Goal: Check status

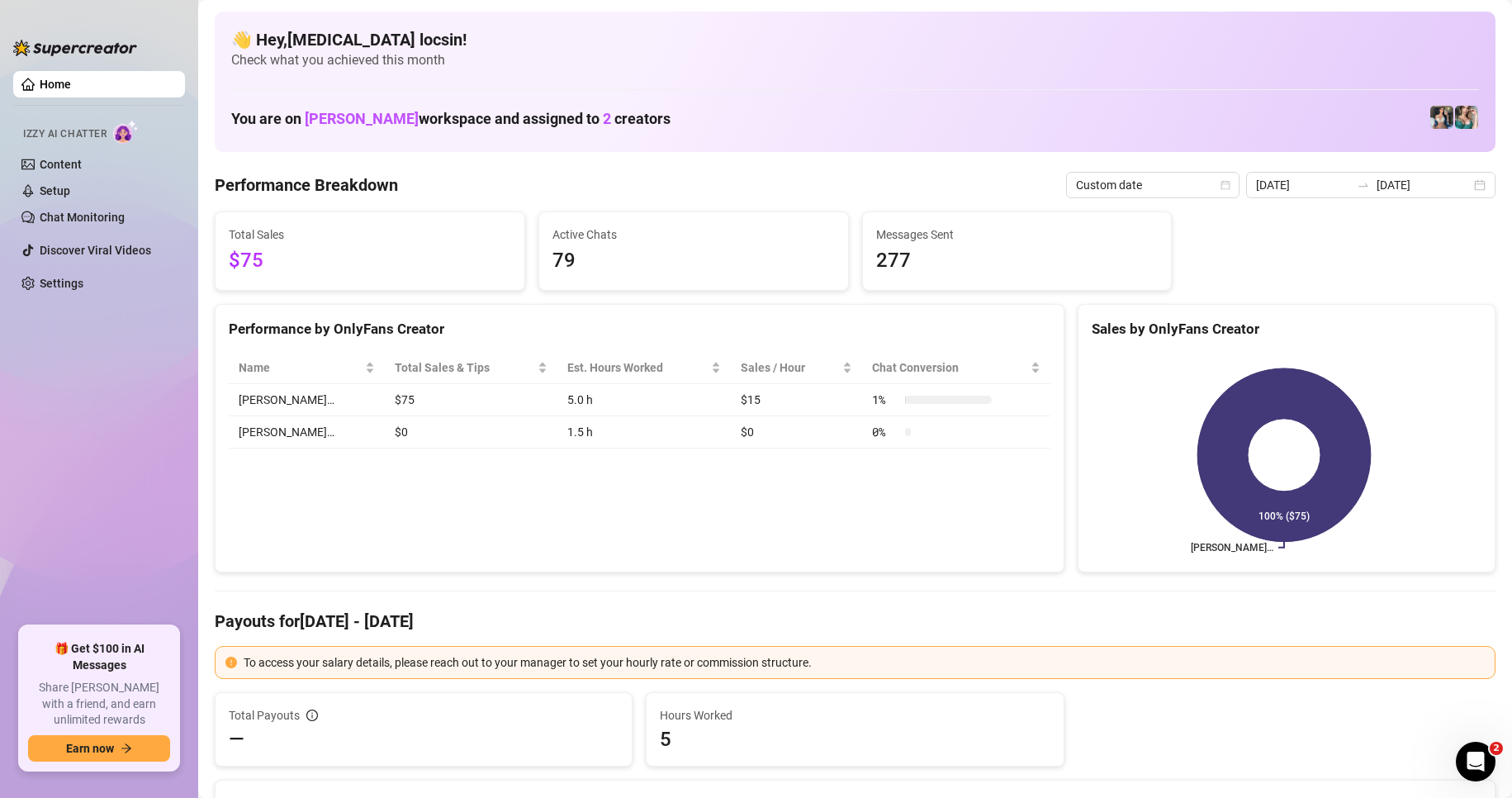
click at [1357, 191] on icon "swap-right" at bounding box center [1363, 185] width 13 height 13
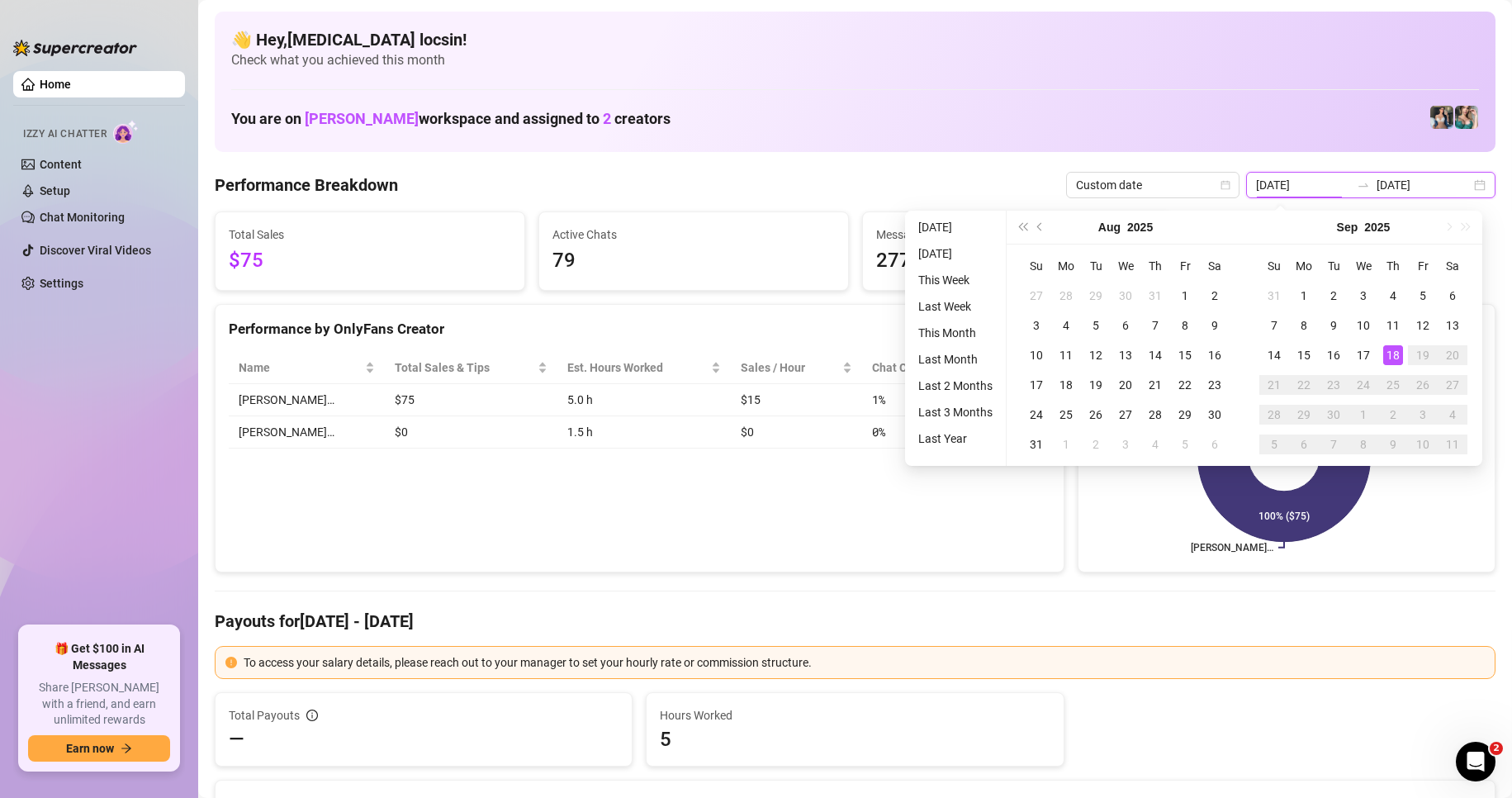
type input "[DATE]"
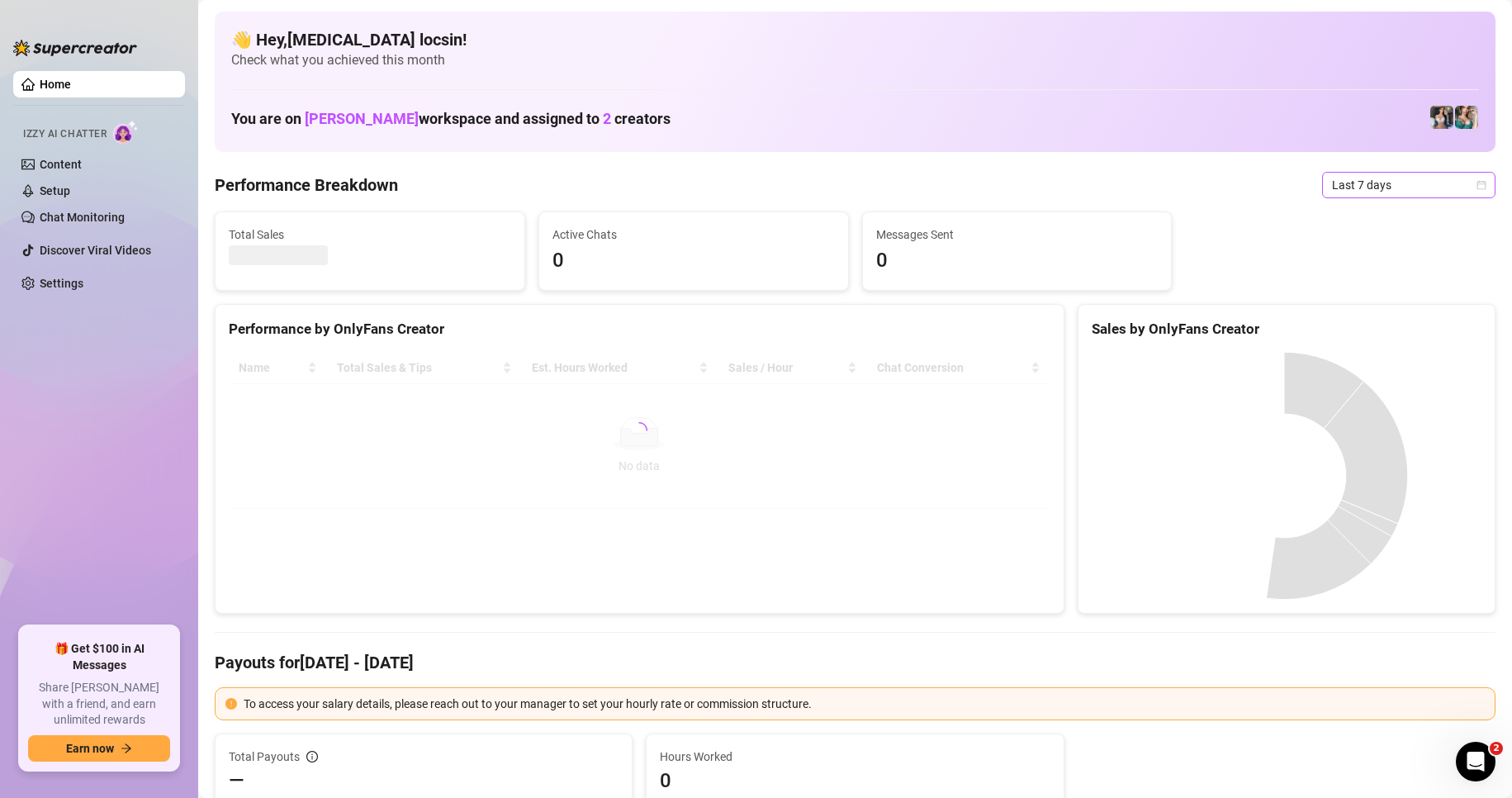
click at [1339, 192] on span "Last 7 days" at bounding box center [1409, 185] width 154 height 25
click at [1359, 317] on div "Custom date" at bounding box center [1395, 324] width 147 height 18
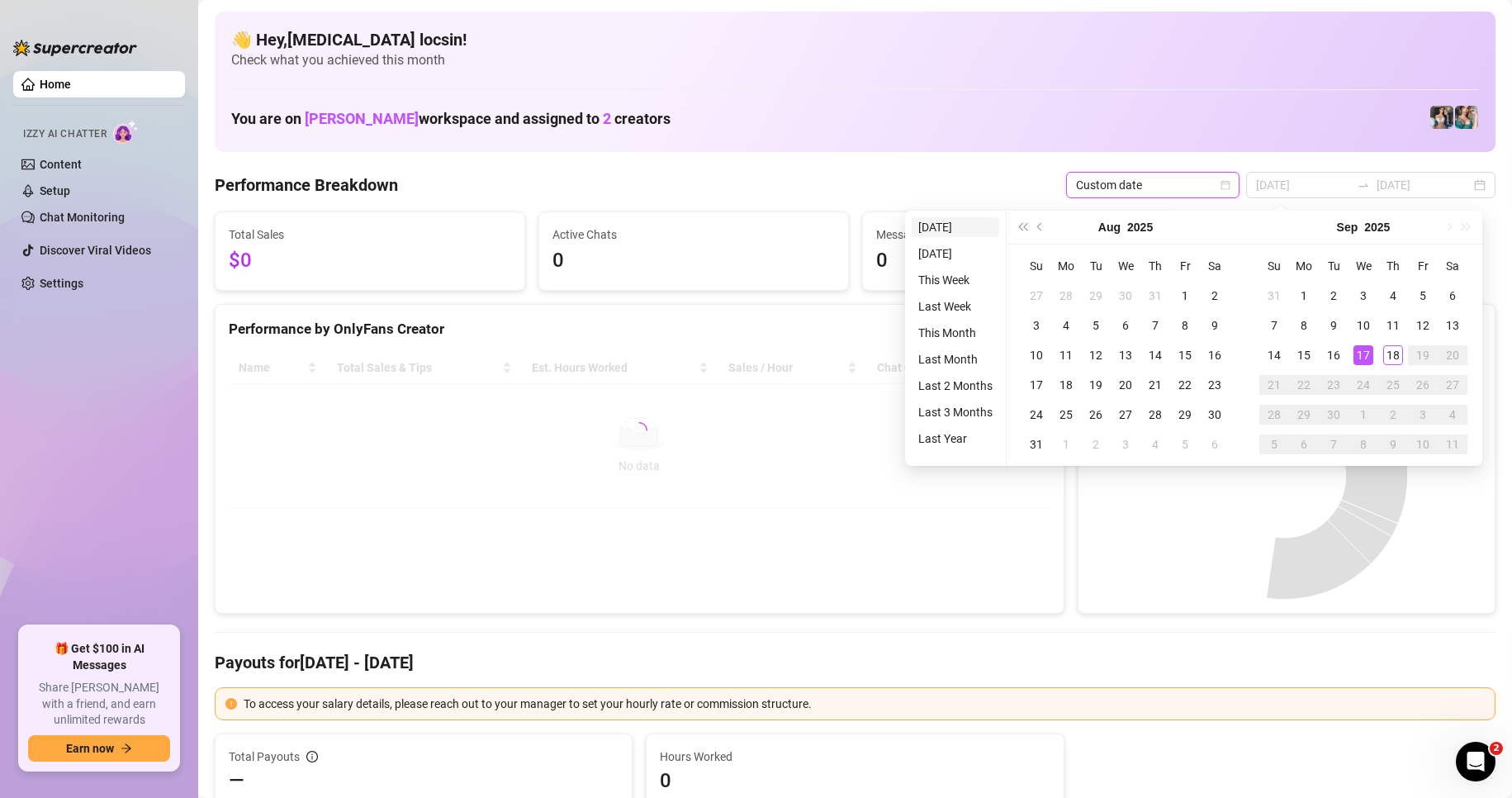
type input "[DATE]"
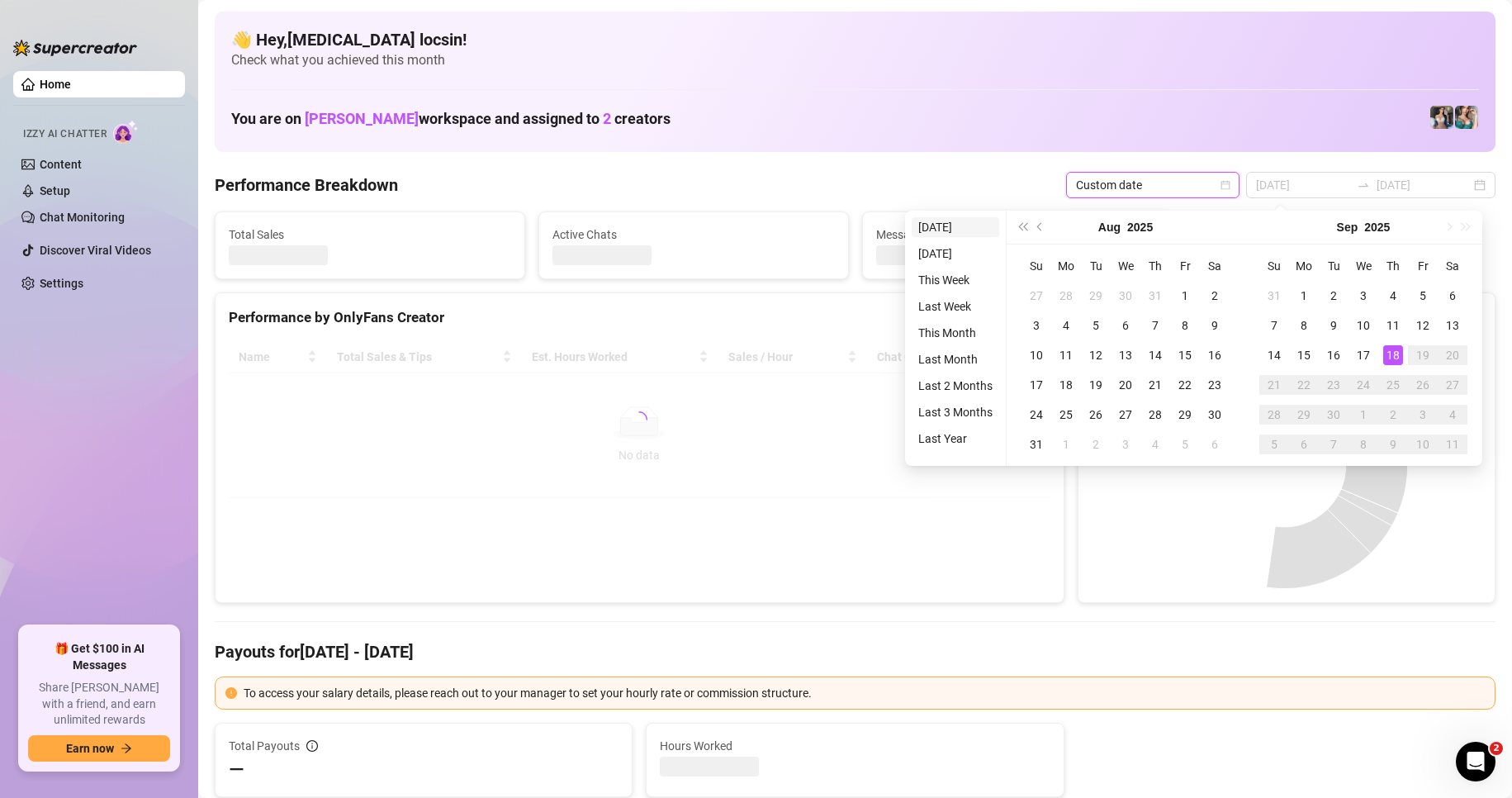
click at [958, 220] on li "[DATE]" at bounding box center [955, 228] width 88 height 20
type input "[DATE]"
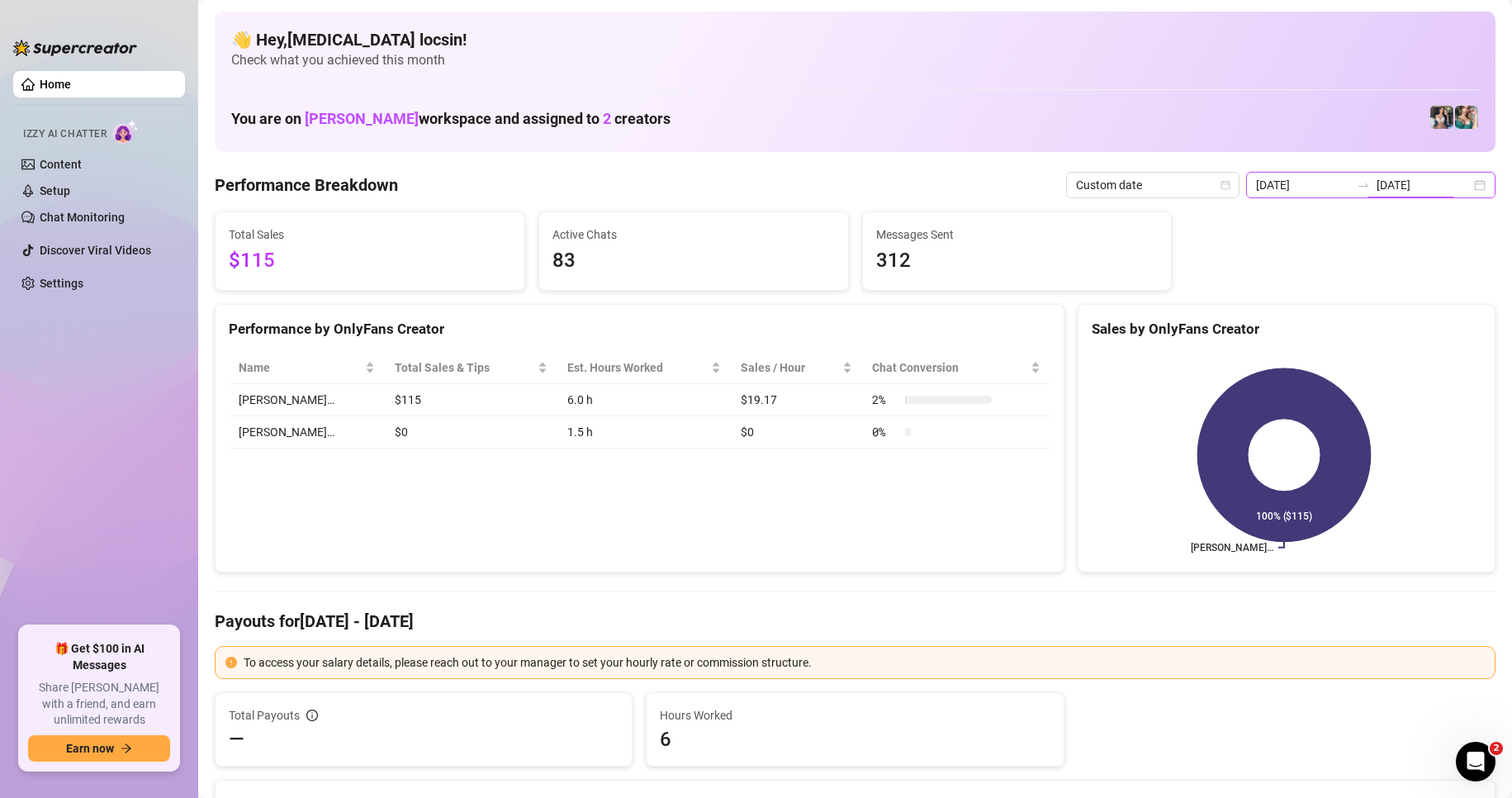
click at [1377, 187] on input "[DATE]" at bounding box center [1423, 185] width 94 height 18
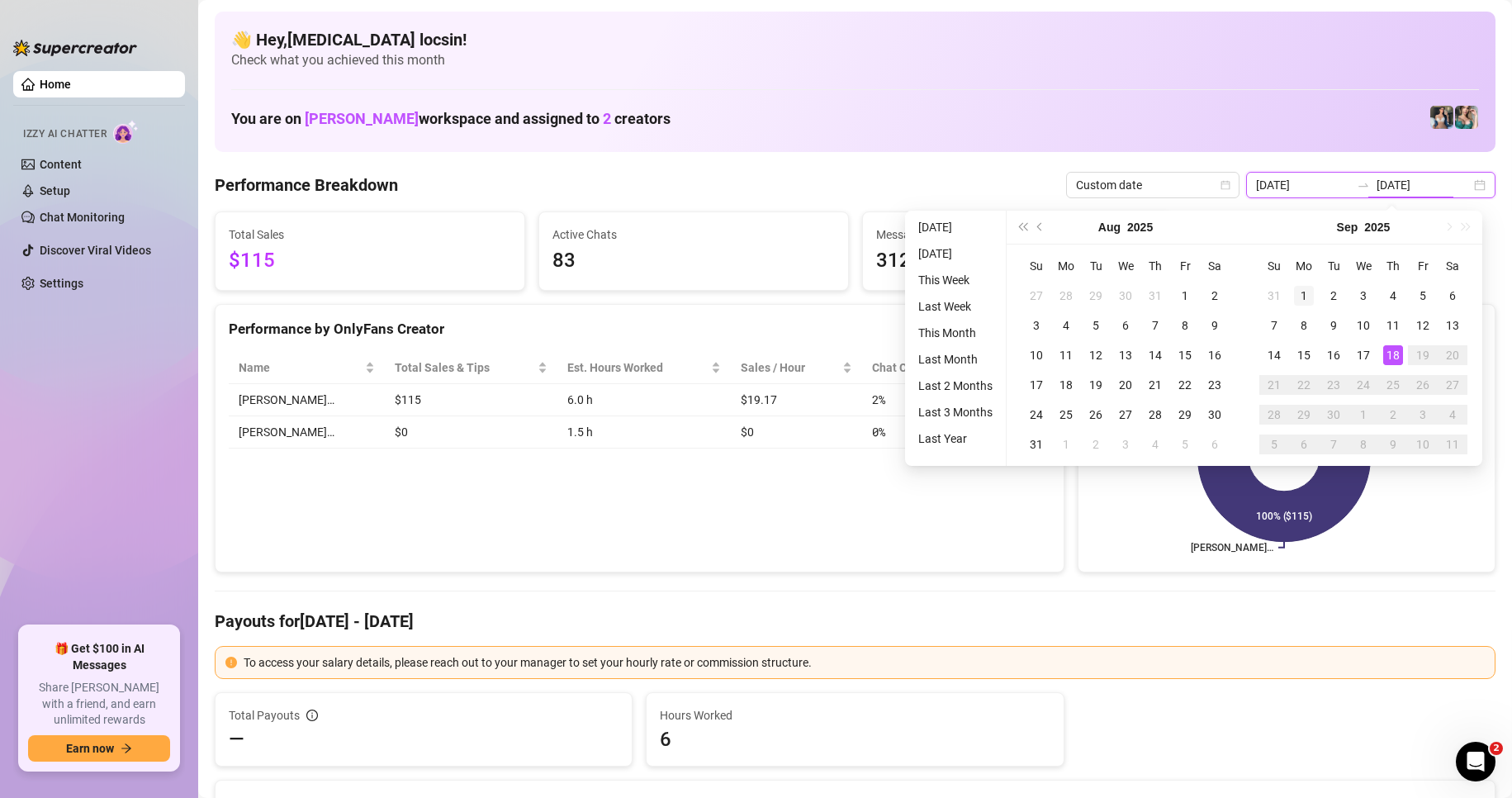
type input "2025-09-01"
click at [1305, 284] on td "1" at bounding box center [1304, 295] width 30 height 30
type input "[DATE]"
click at [1392, 346] on div "18" at bounding box center [1393, 356] width 20 height 20
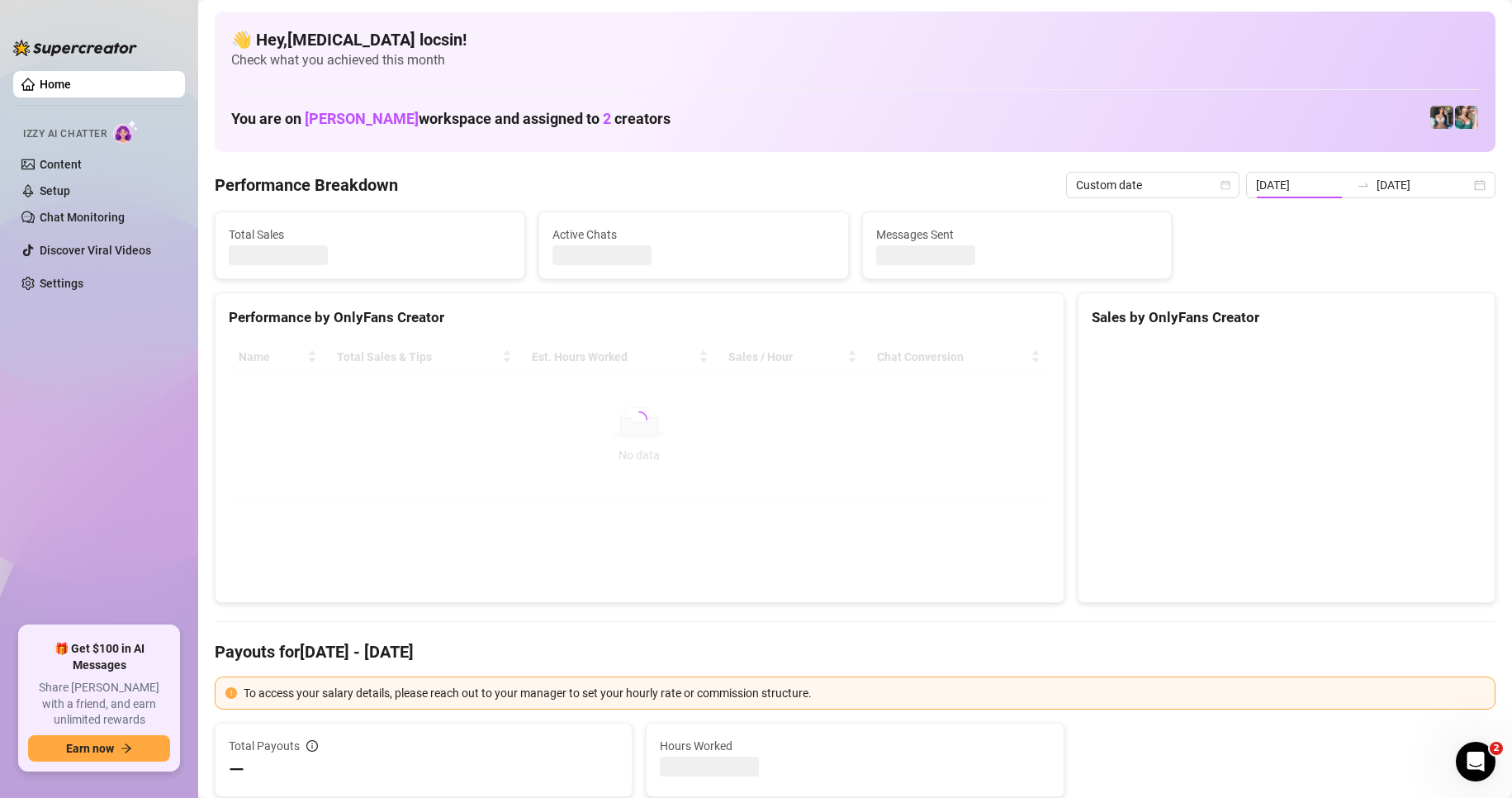
type input "2025-09-01"
type input "[DATE]"
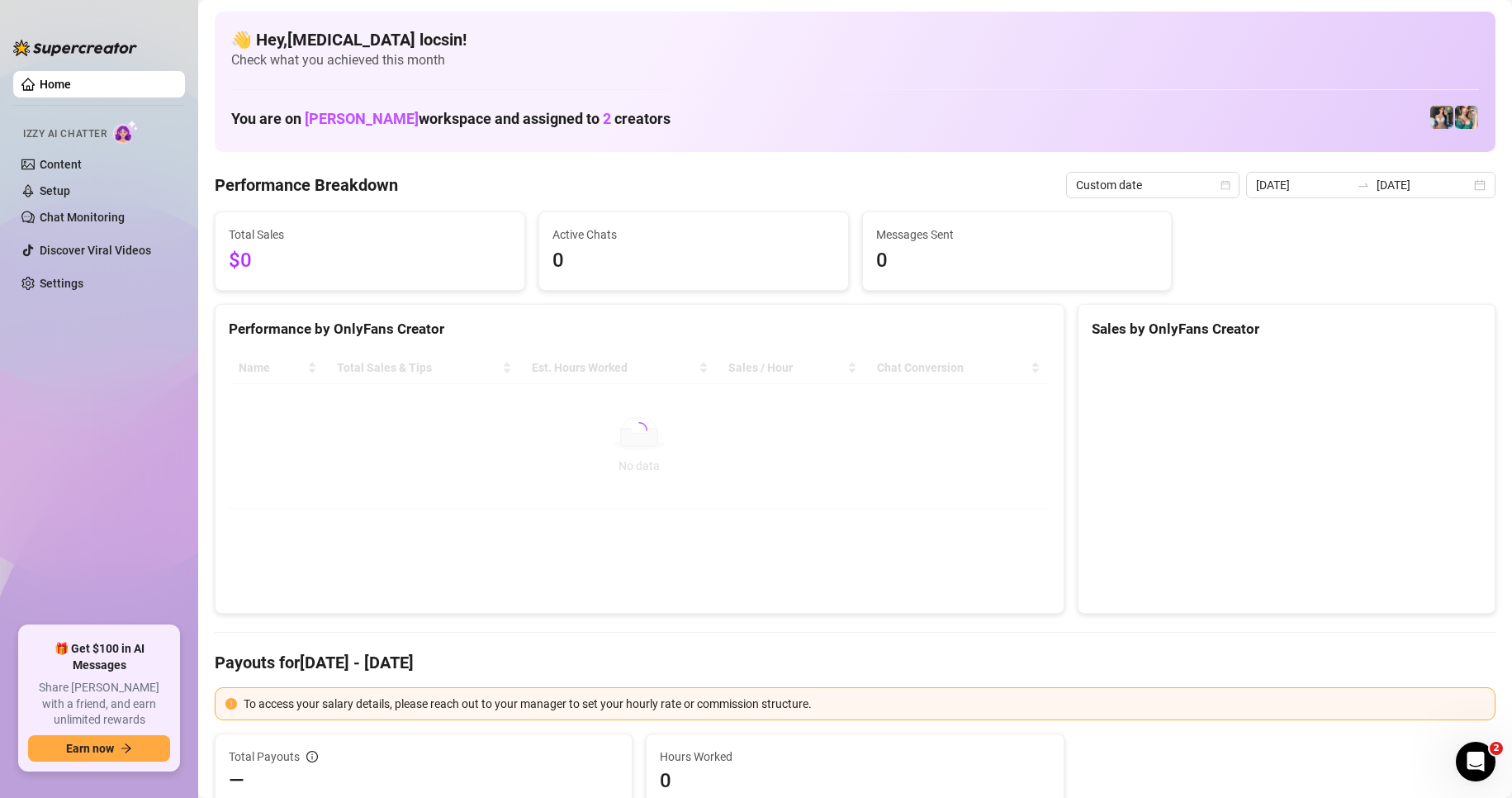
click at [821, 443] on div at bounding box center [639, 431] width 822 height 157
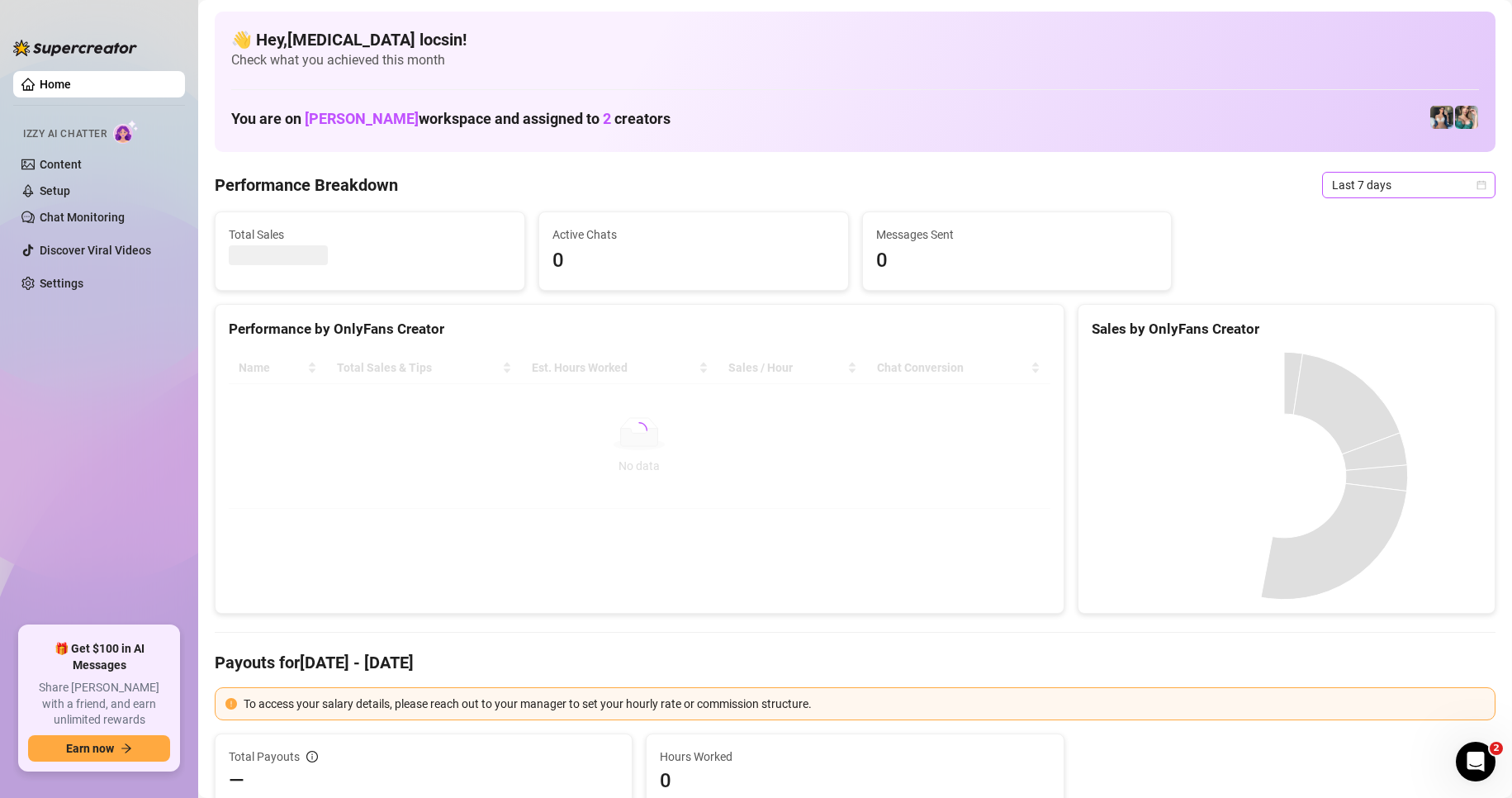
click at [1404, 176] on span "Last 7 days" at bounding box center [1409, 185] width 154 height 25
click at [1391, 328] on div "Custom date" at bounding box center [1395, 324] width 147 height 18
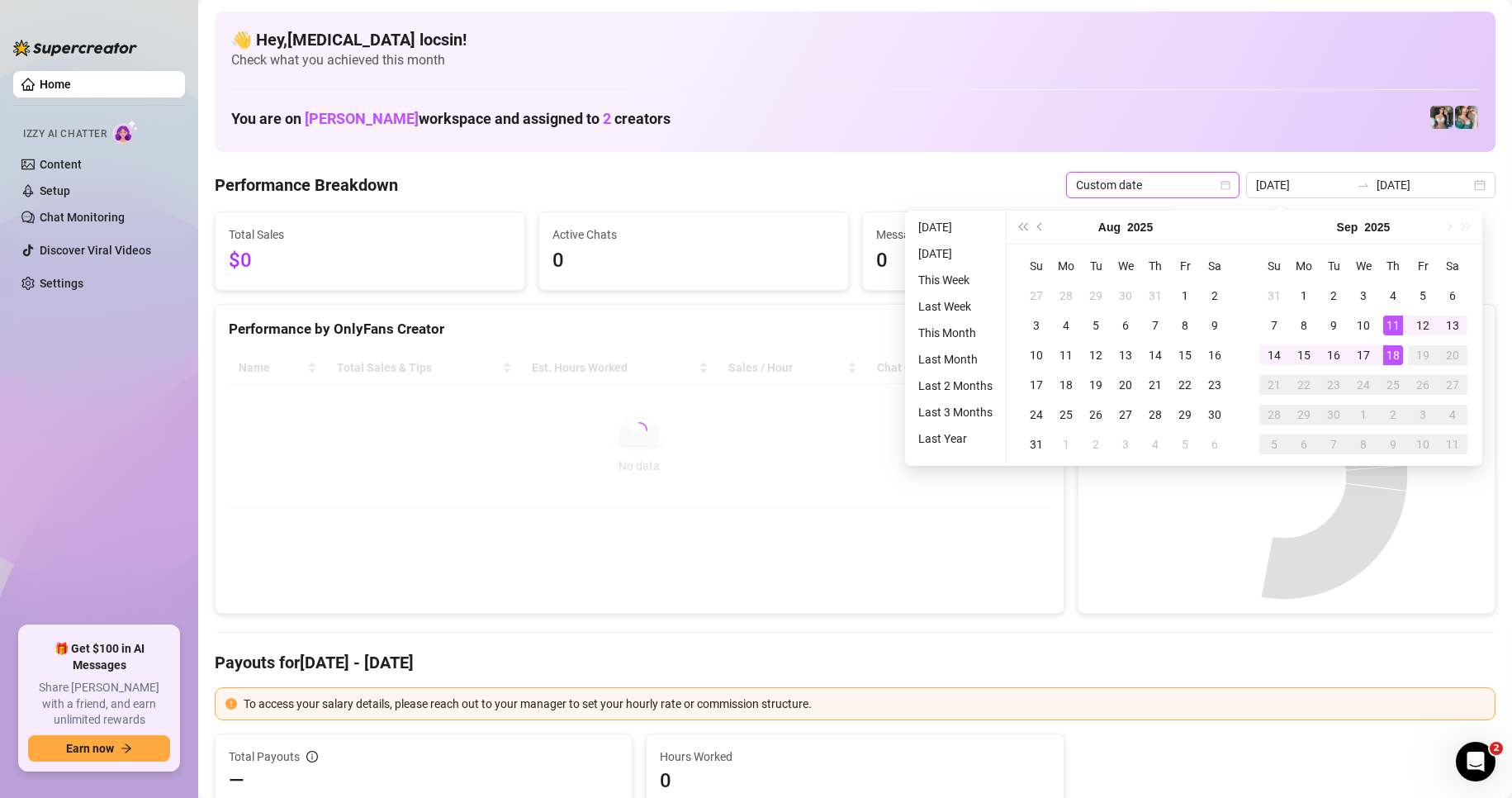
type input "[DATE]"
type input "2025-09-11"
type input "[DATE]"
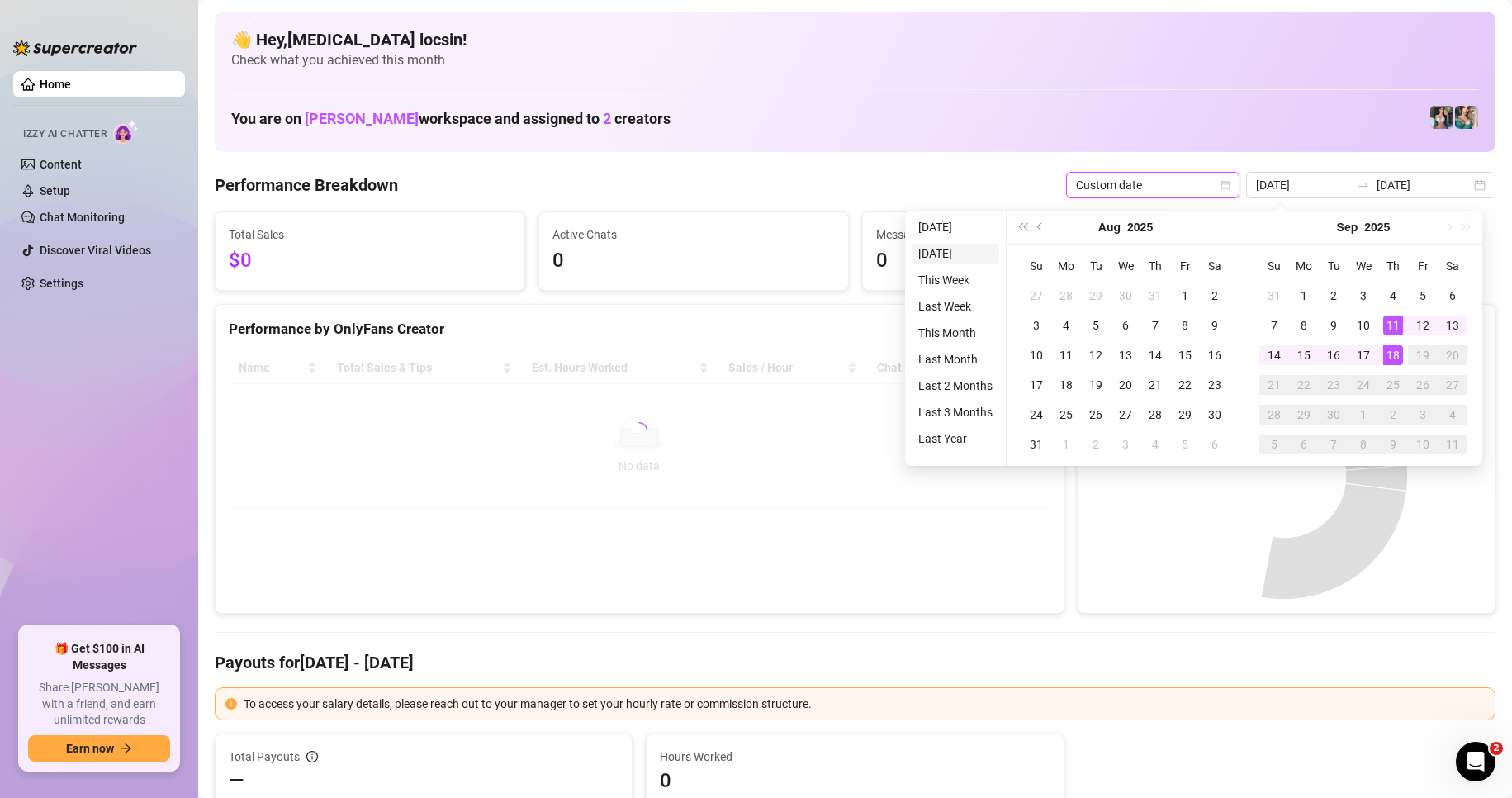
type input "[DATE]"
type input "2025-09-11"
type input "[DATE]"
click at [955, 228] on li "[DATE]" at bounding box center [955, 228] width 88 height 20
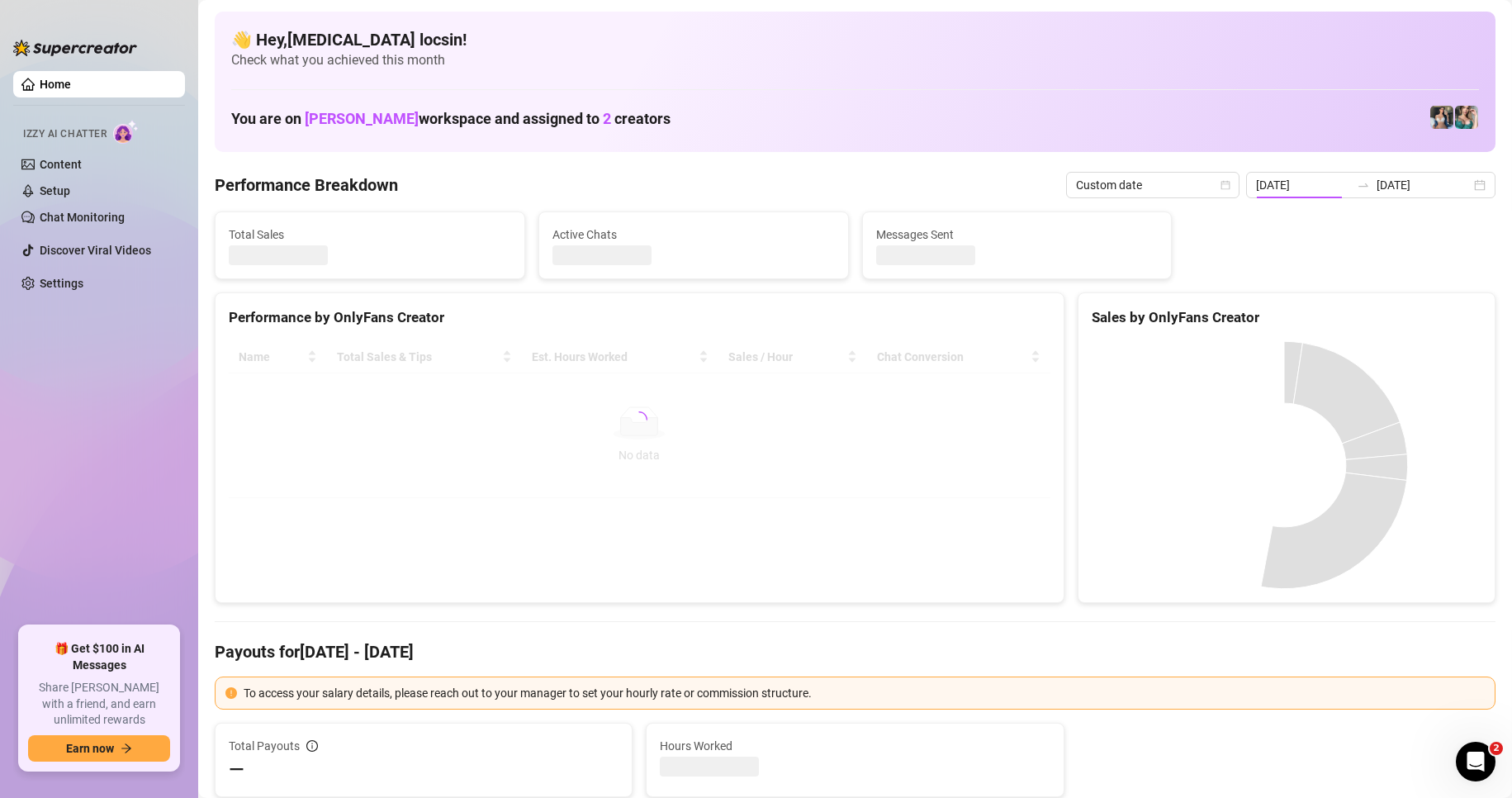
type input "[DATE]"
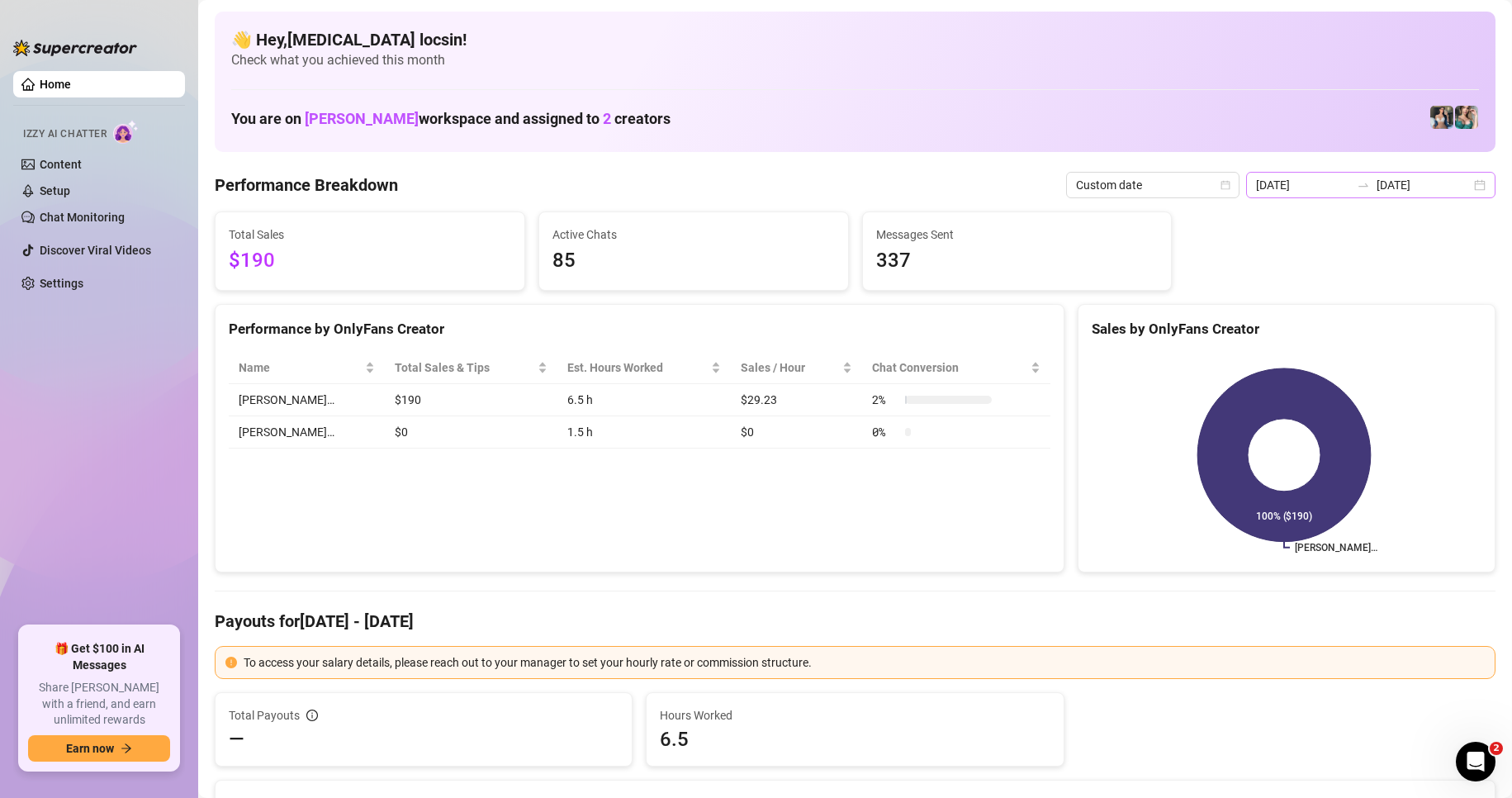
drag, startPoint x: 1431, startPoint y: 164, endPoint x: 1422, endPoint y: 179, distance: 17.5
click at [1421, 182] on input "[DATE]" at bounding box center [1423, 185] width 94 height 18
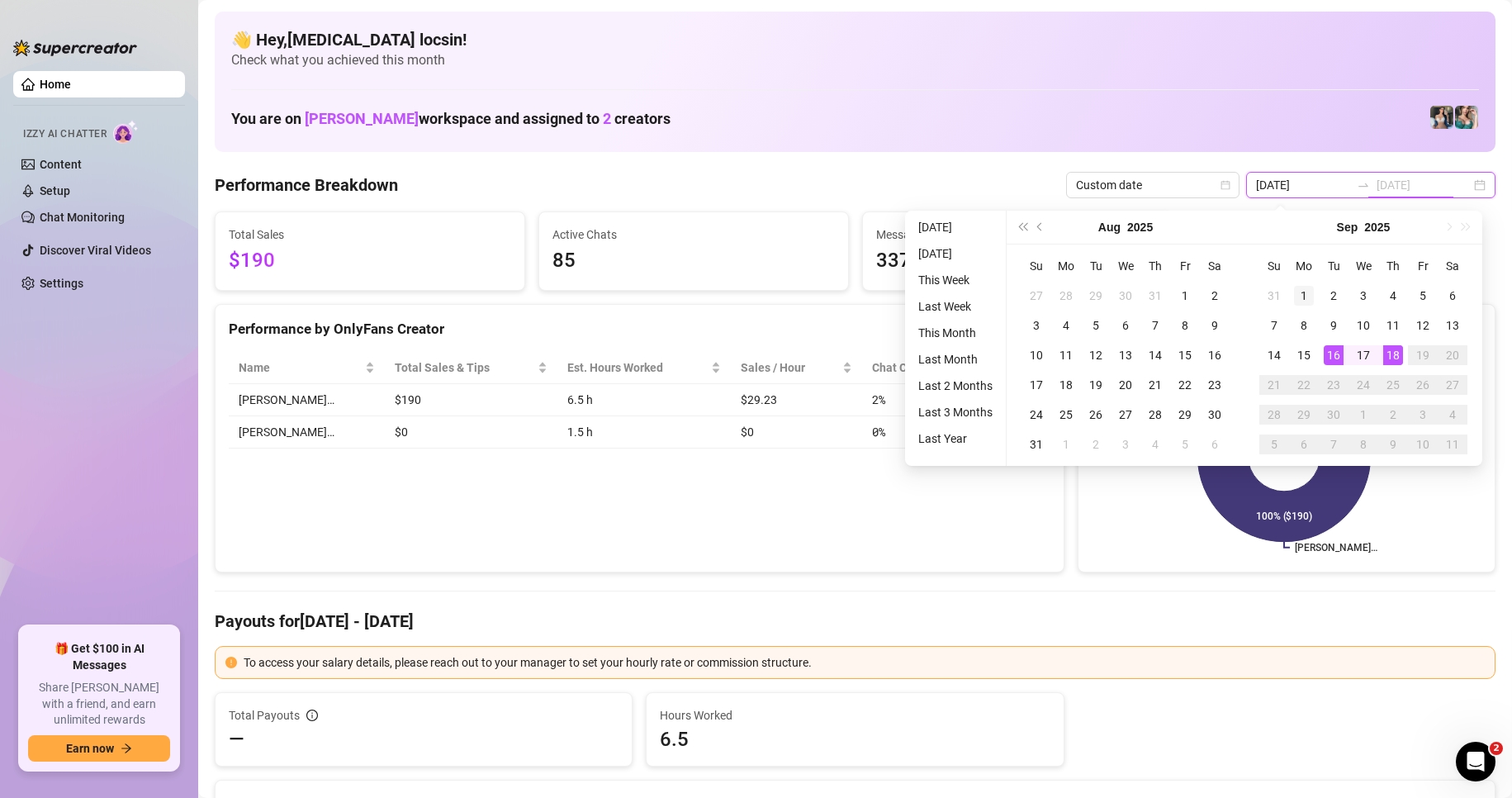
type input "2025-09-01"
click at [1306, 293] on div "1" at bounding box center [1304, 296] width 20 height 20
type input "[DATE]"
click at [1401, 354] on div "18" at bounding box center [1393, 356] width 20 height 20
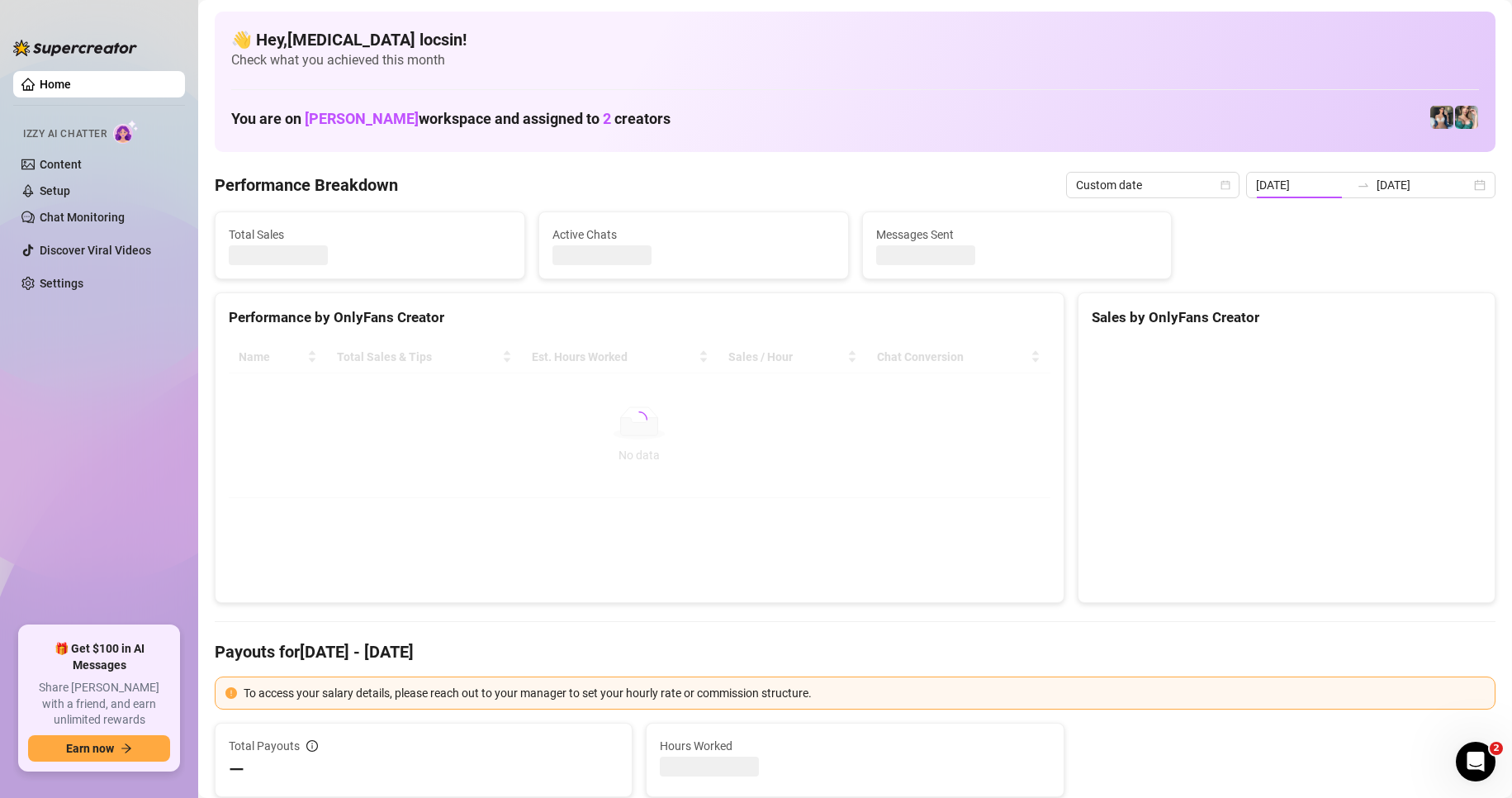
type input "2025-09-01"
type input "[DATE]"
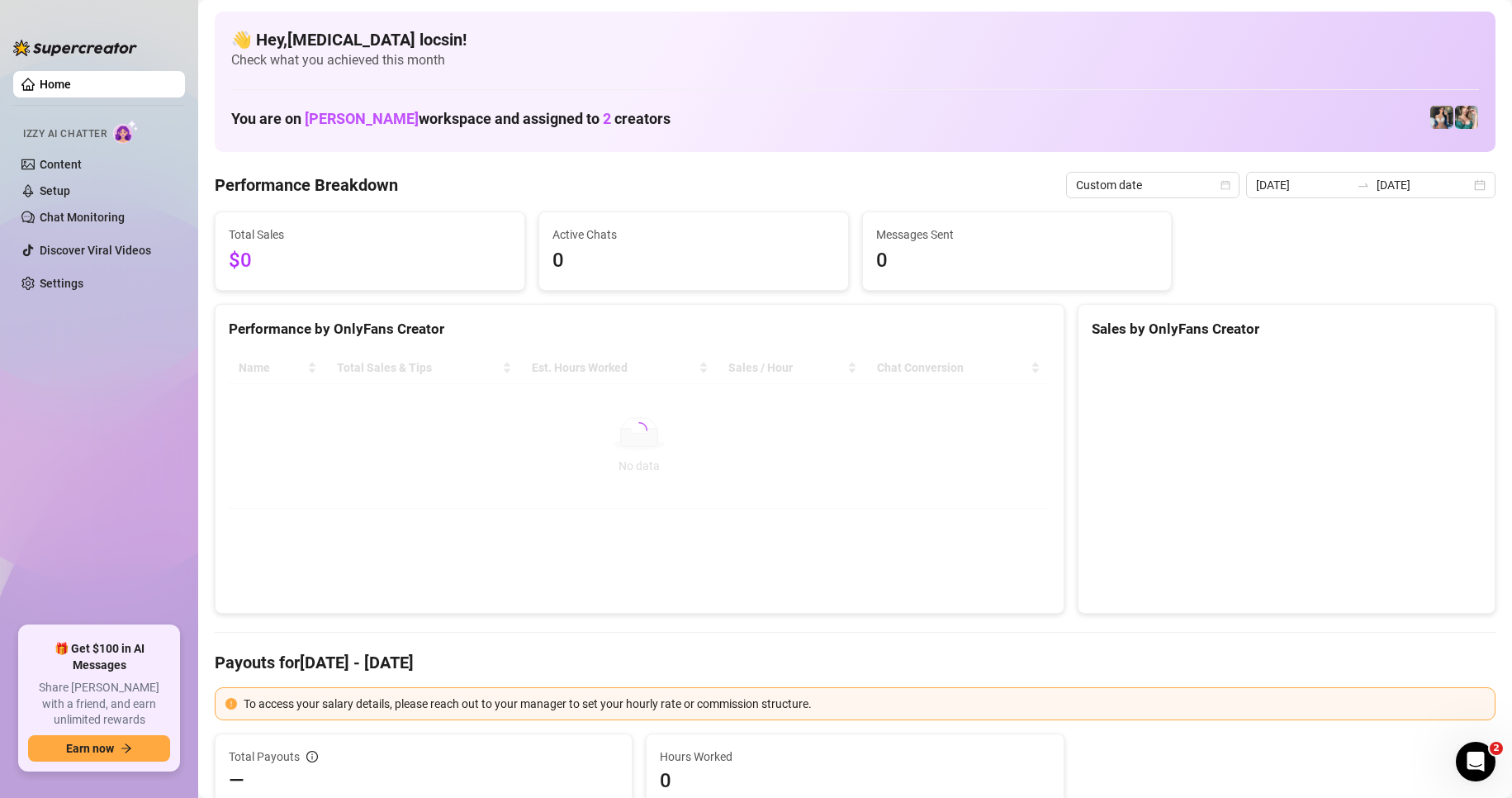
click at [276, 188] on Breakdown "Performance Breakdown" at bounding box center [306, 185] width 184 height 23
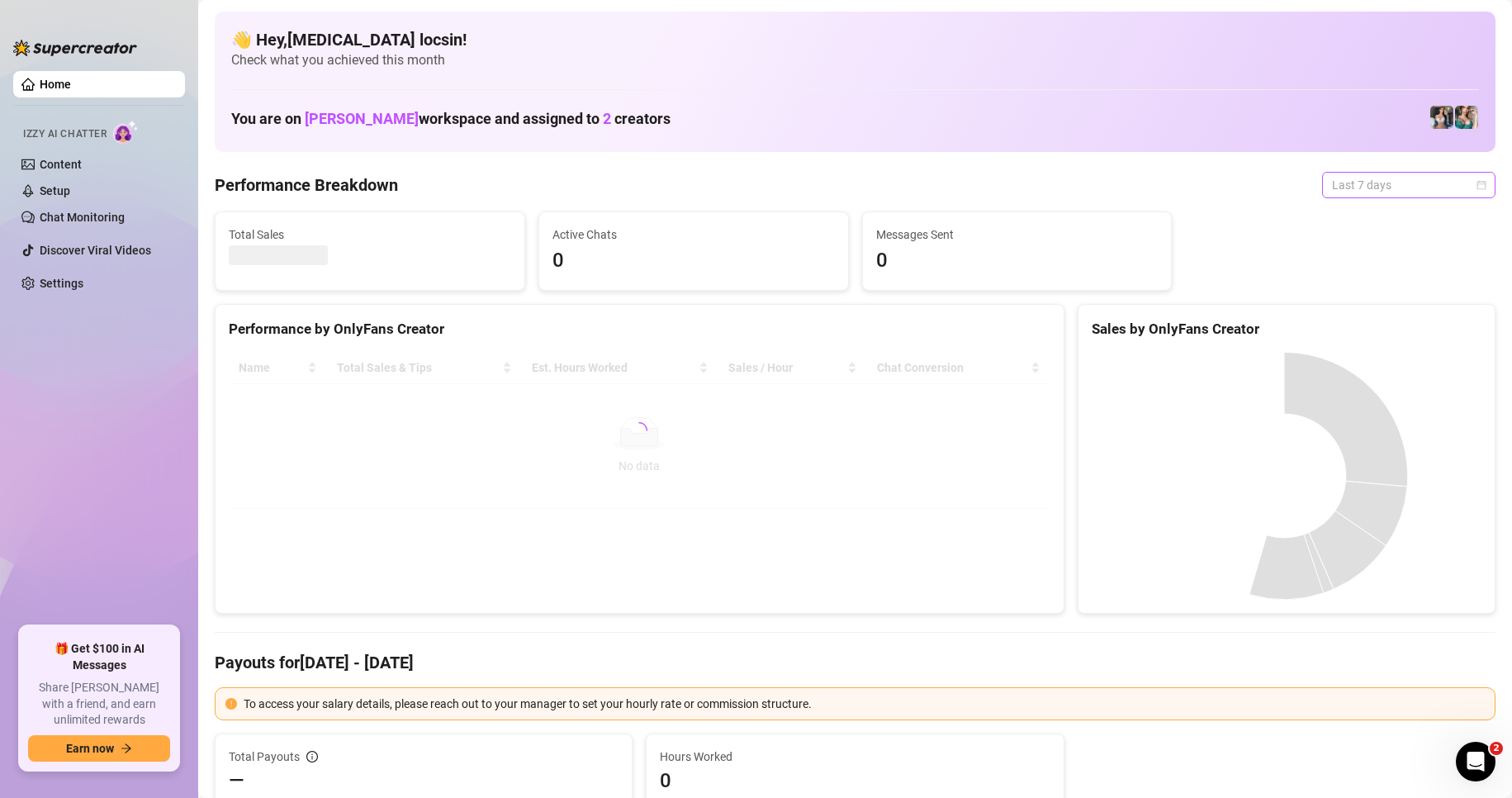
click at [1406, 184] on span "Last 7 days" at bounding box center [1409, 185] width 154 height 25
click at [1381, 322] on div "Custom date" at bounding box center [1395, 324] width 147 height 18
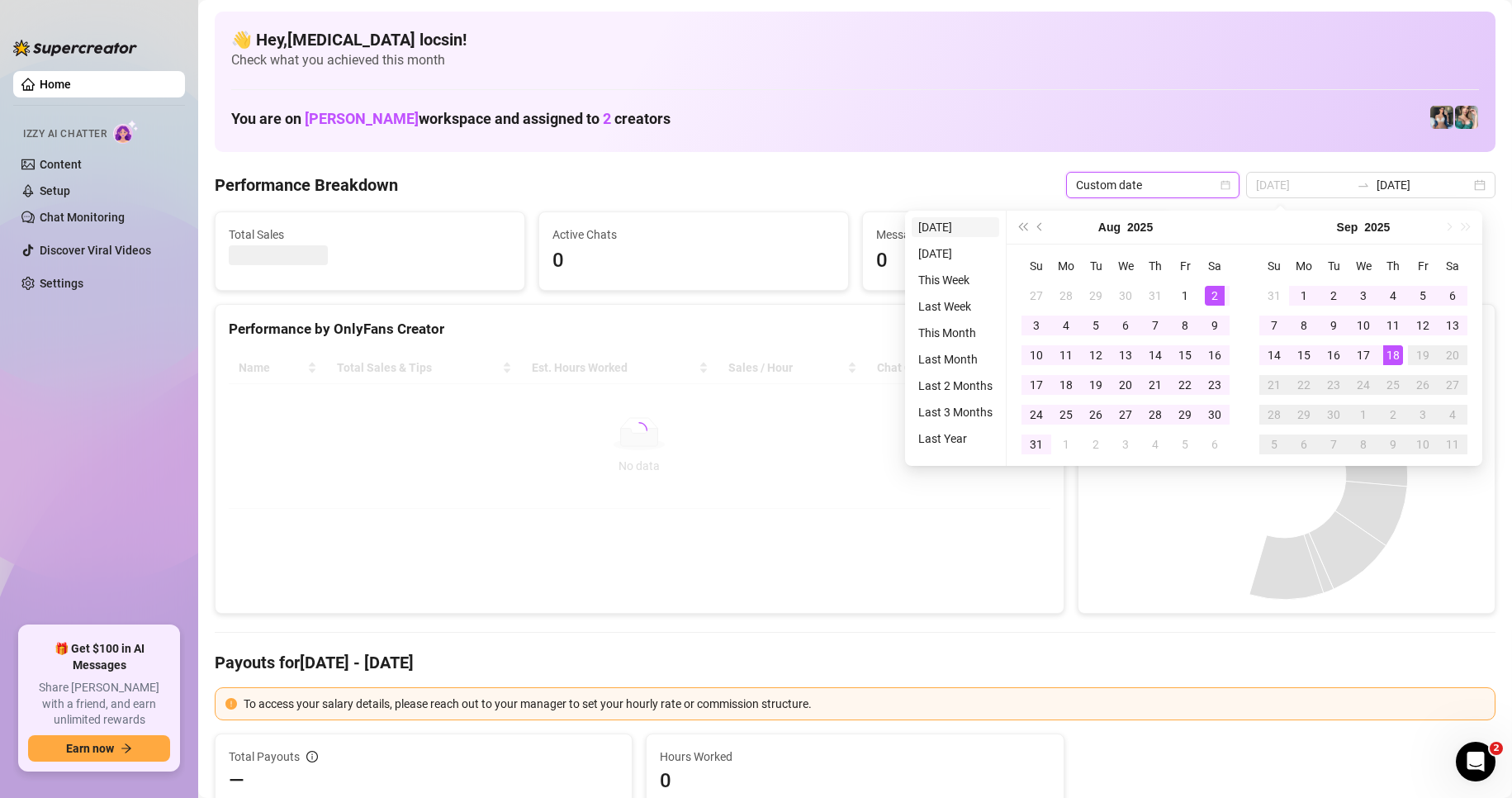
type input "[DATE]"
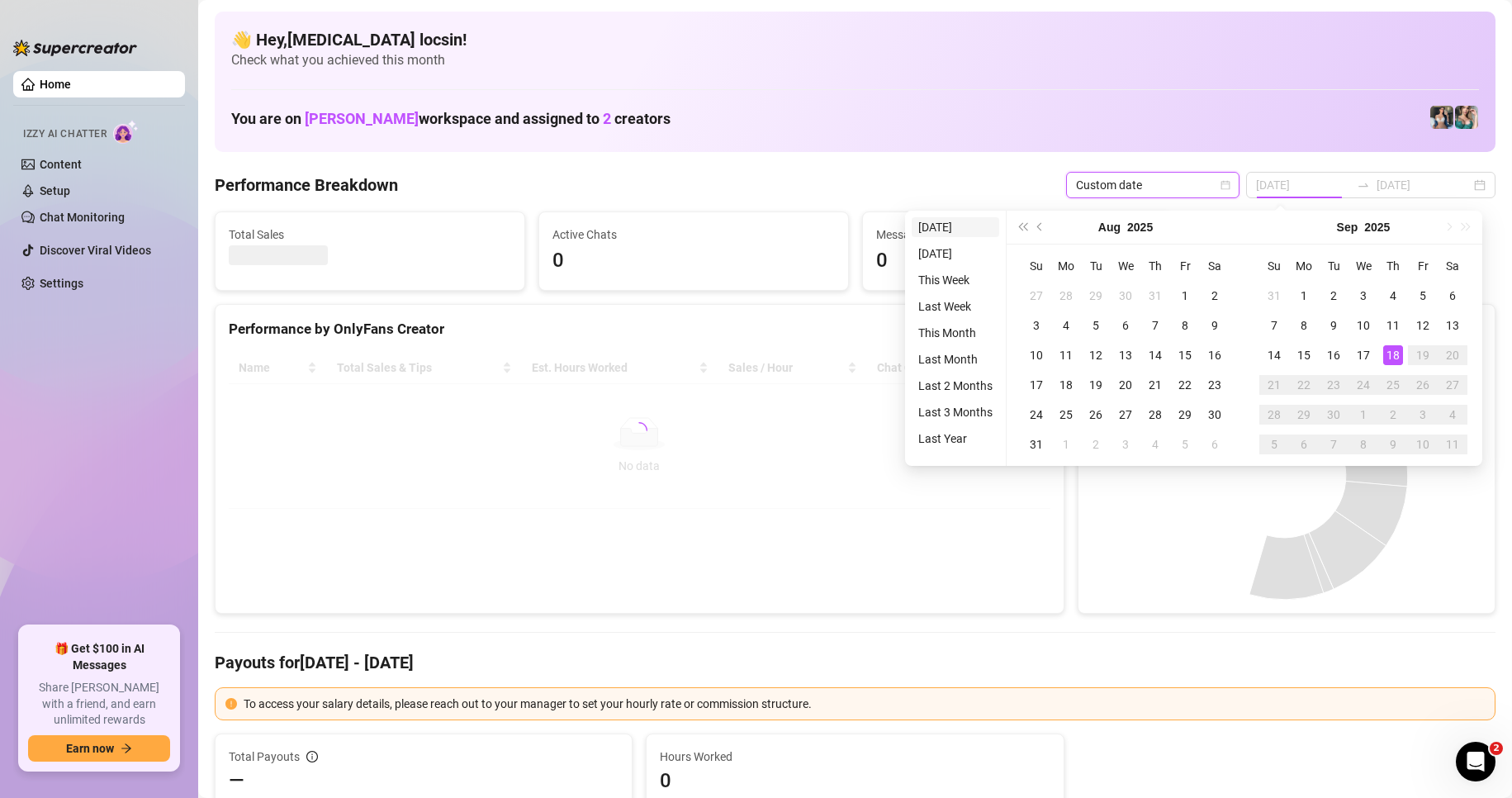
click at [941, 221] on li "[DATE]" at bounding box center [955, 228] width 88 height 20
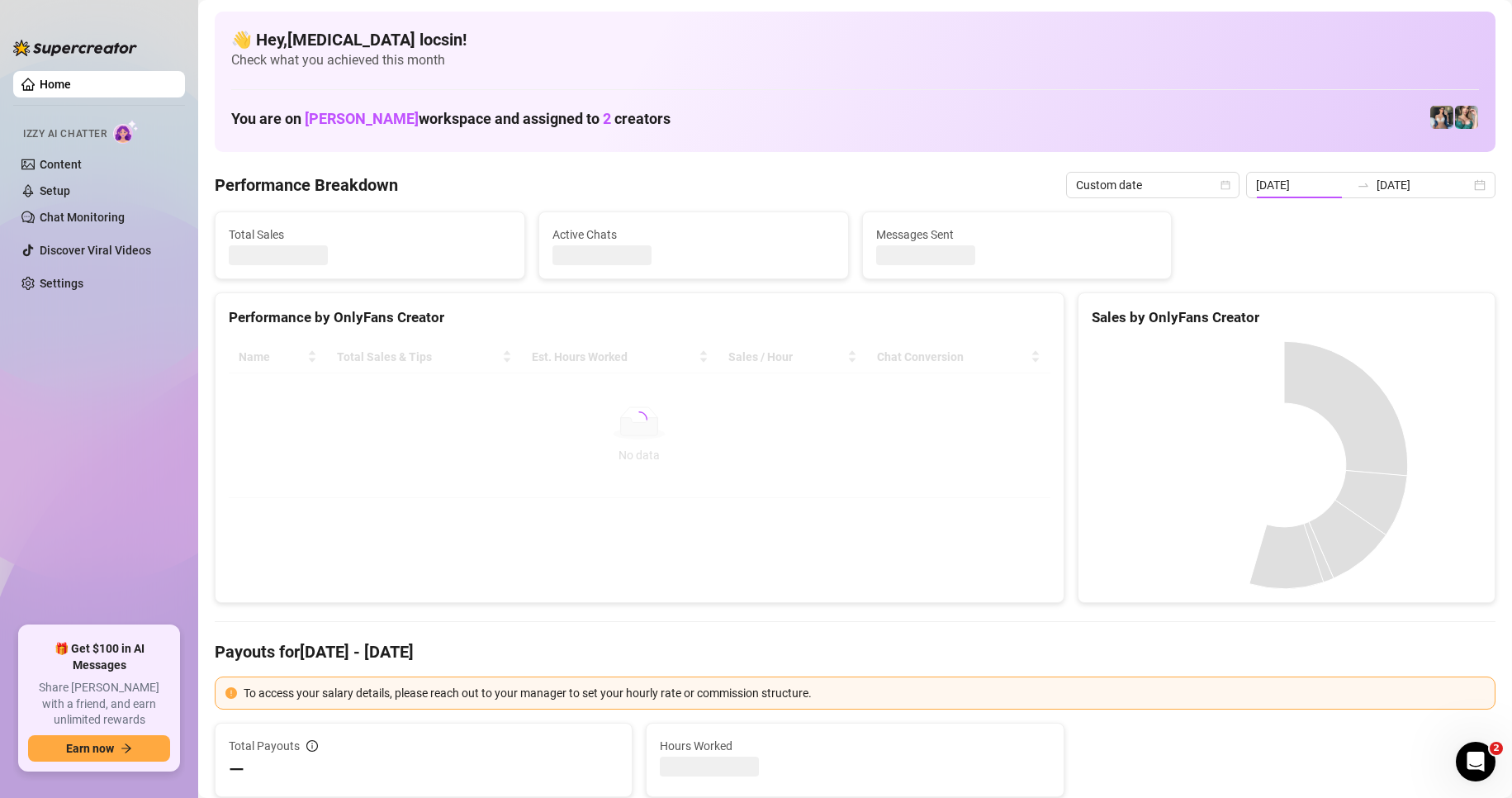
type input "[DATE]"
